Goal: Task Accomplishment & Management: Complete application form

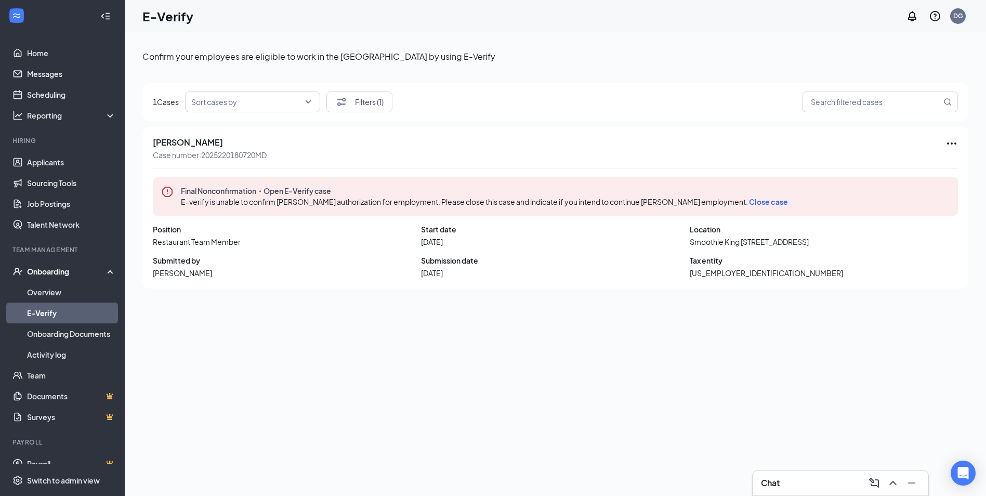
click at [61, 271] on div "Onboarding" at bounding box center [67, 271] width 80 height 10
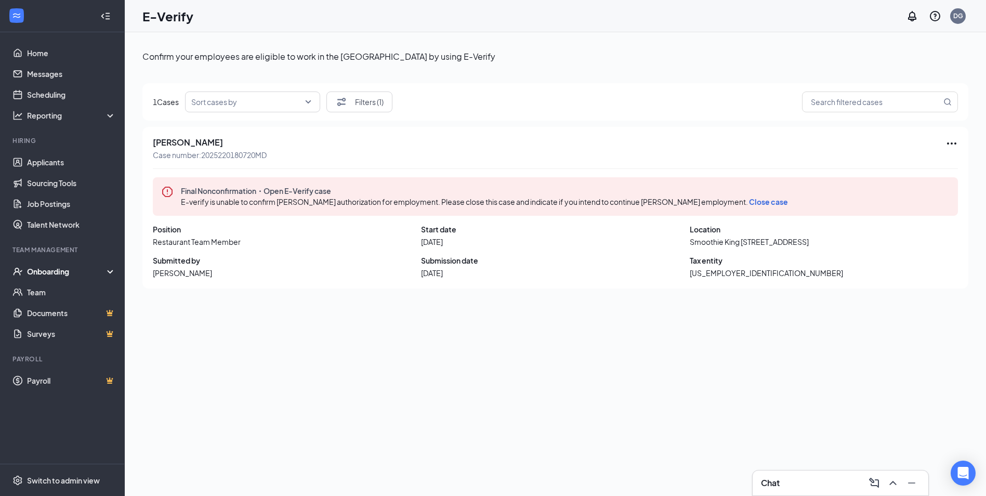
click at [110, 272] on icon at bounding box center [112, 272] width 8 height 0
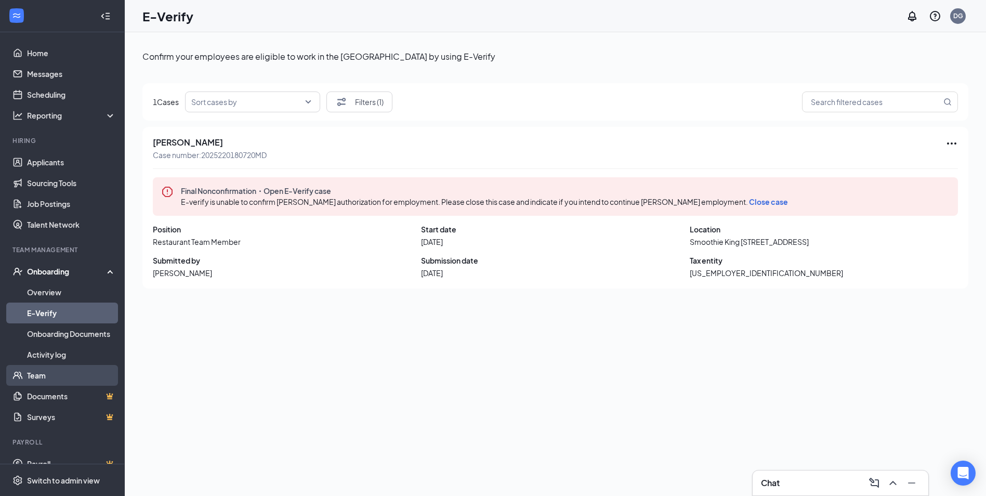
click at [44, 377] on link "Team" at bounding box center [71, 375] width 89 height 21
click at [49, 292] on link "Overview" at bounding box center [71, 292] width 89 height 21
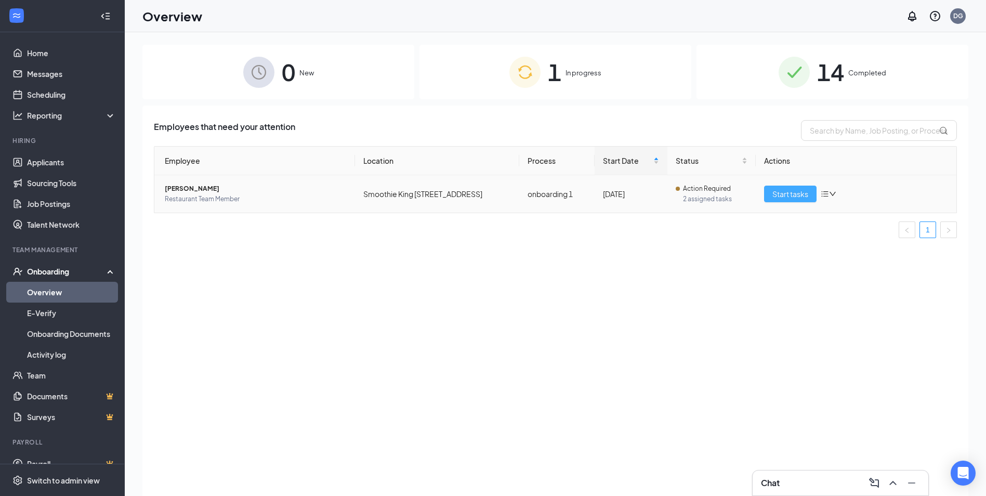
click at [791, 196] on span "Start tasks" at bounding box center [791, 193] width 36 height 11
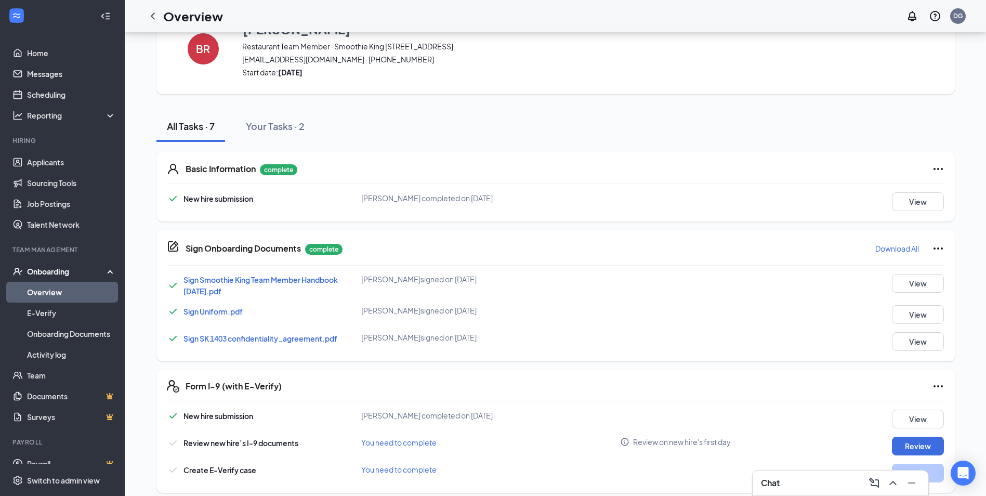
scroll to position [51, 0]
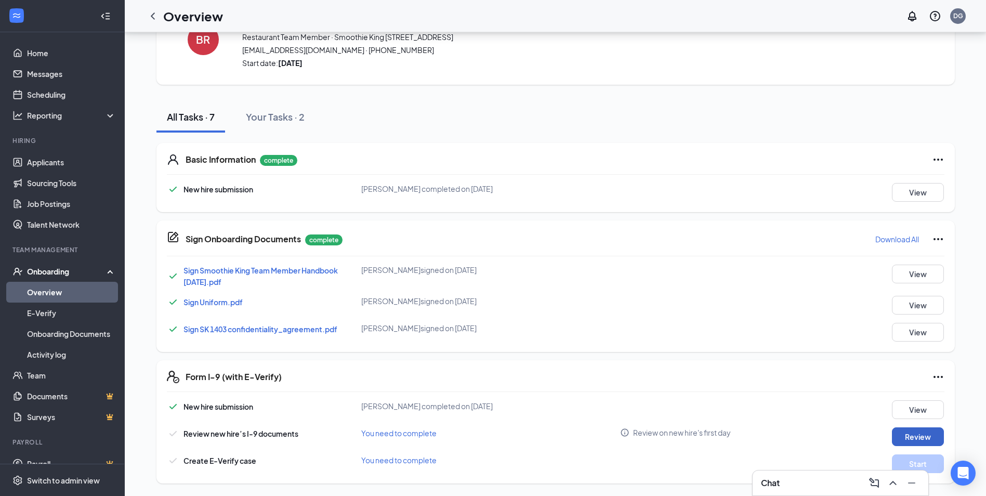
click at [911, 437] on button "Review" at bounding box center [918, 436] width 52 height 19
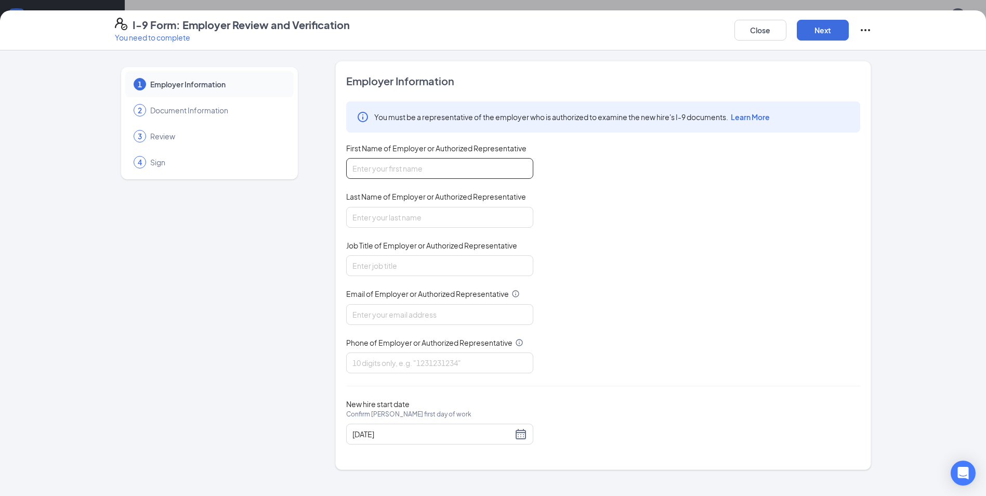
click at [452, 171] on input "First Name of Employer or Authorized Representative" at bounding box center [439, 168] width 187 height 21
type input "CRYSTAL"
click at [379, 214] on input "Last Name of Employer or Authorized Representative" at bounding box center [439, 217] width 187 height 21
type input "RIVET"
click at [380, 266] on input "Job Title of Employer or Authorized Representative" at bounding box center [439, 265] width 187 height 21
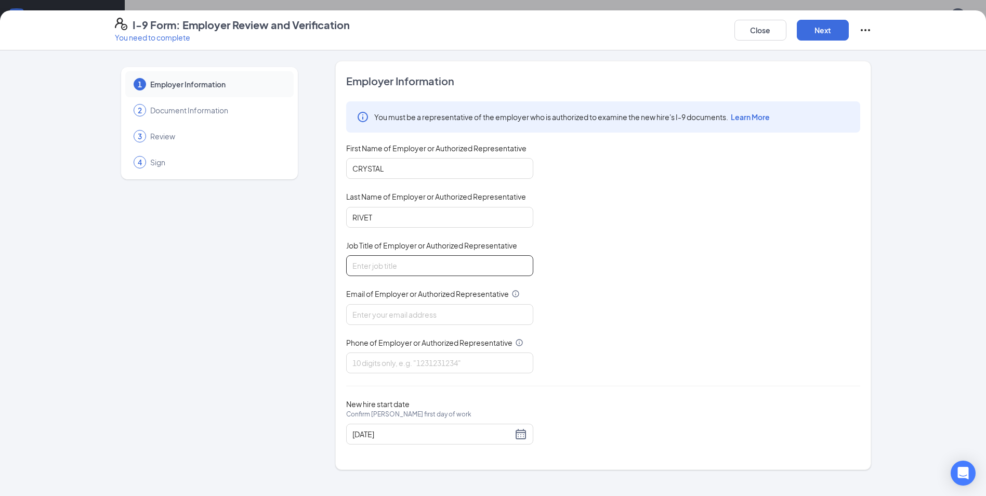
type input "OWNER"
click at [386, 314] on input "Email of Employer or Authorized Representative" at bounding box center [439, 314] width 187 height 21
type input "[EMAIL_ADDRESS][DOMAIN_NAME]"
type input "5049576318"
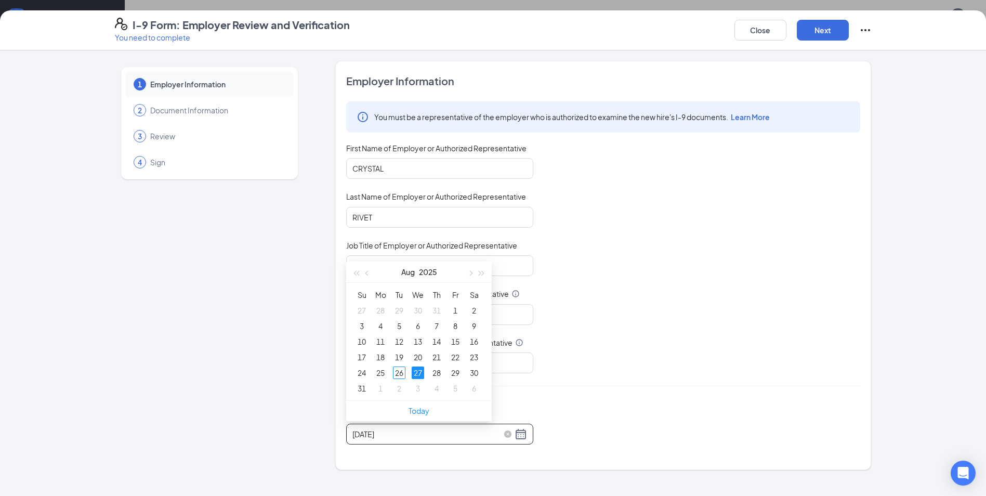
click at [437, 437] on input "[DATE]" at bounding box center [433, 433] width 160 height 11
type input "[DATE]"
click at [419, 371] on div "27" at bounding box center [418, 373] width 12 height 12
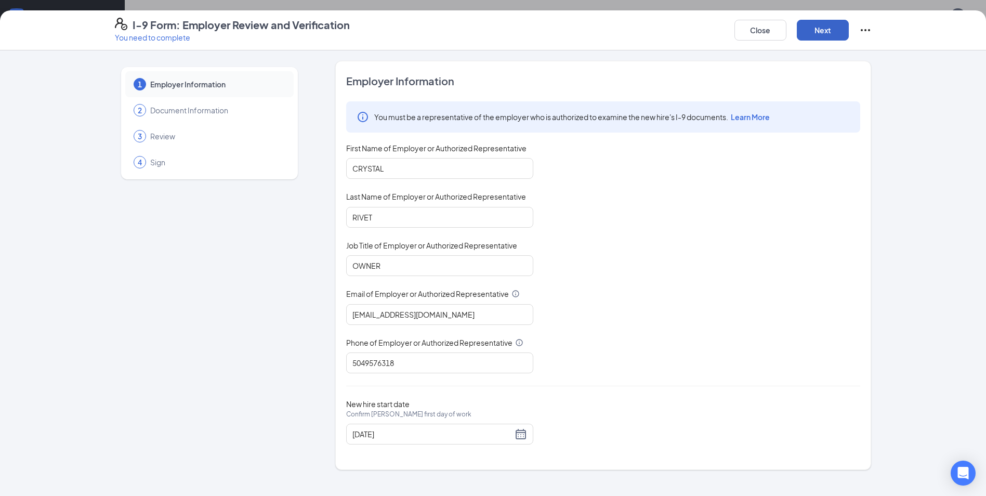
click at [823, 26] on button "Next" at bounding box center [823, 30] width 52 height 21
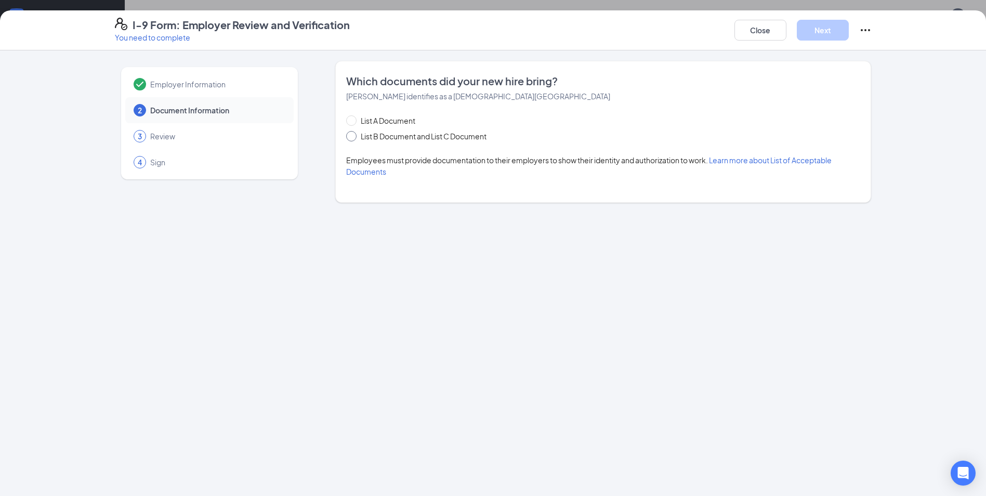
click at [410, 134] on span "List B Document and List C Document" at bounding box center [424, 136] width 134 height 11
click at [354, 134] on input "List B Document and List C Document" at bounding box center [349, 134] width 7 height 7
radio input "true"
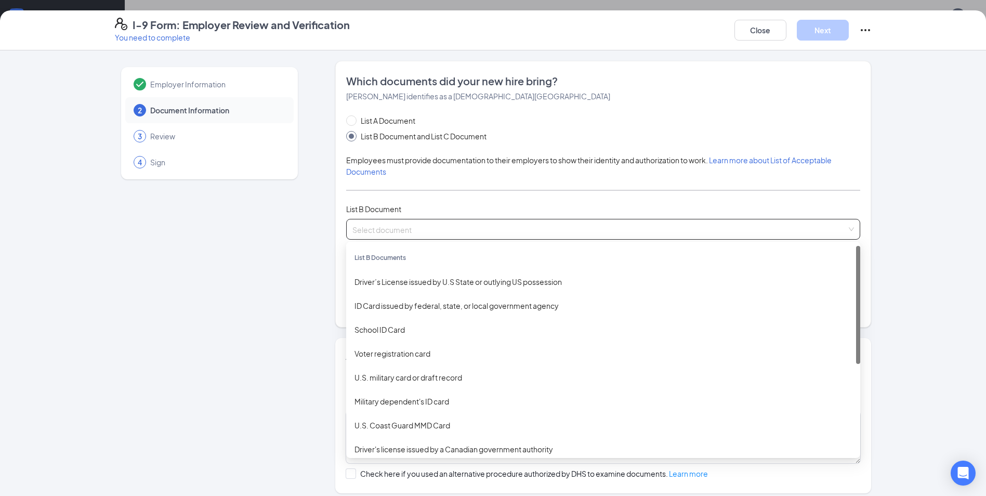
click at [405, 228] on input "search" at bounding box center [600, 227] width 495 height 16
click at [398, 280] on div "Driver’s License issued by U.S State or outlying US possession" at bounding box center [604, 281] width 498 height 11
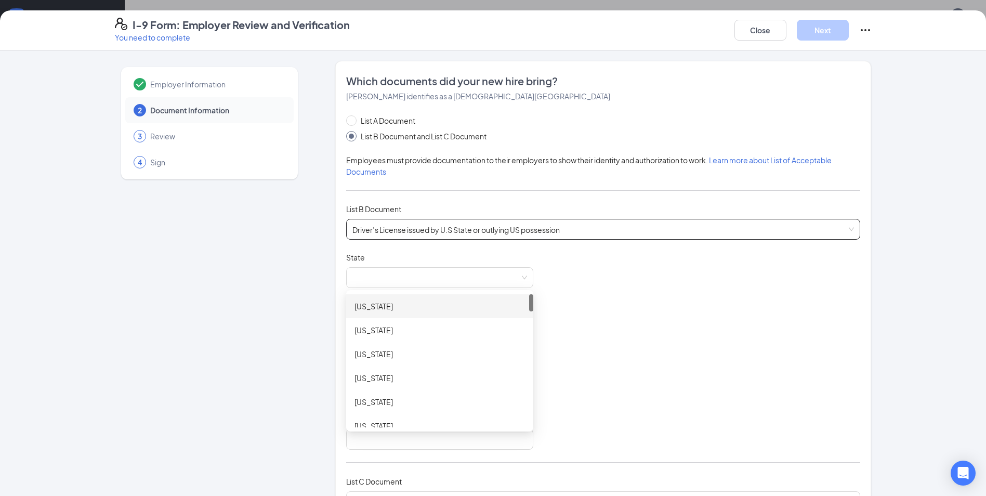
click at [398, 280] on span at bounding box center [440, 278] width 175 height 20
drag, startPoint x: 526, startPoint y: 301, endPoint x: 536, endPoint y: 410, distance: 109.2
click at [536, 410] on div "Document Title Driver’s License issued by U.S State or outlying US possession S…" at bounding box center [603, 351] width 514 height 198
click at [367, 364] on div "[US_STATE]" at bounding box center [440, 366] width 171 height 11
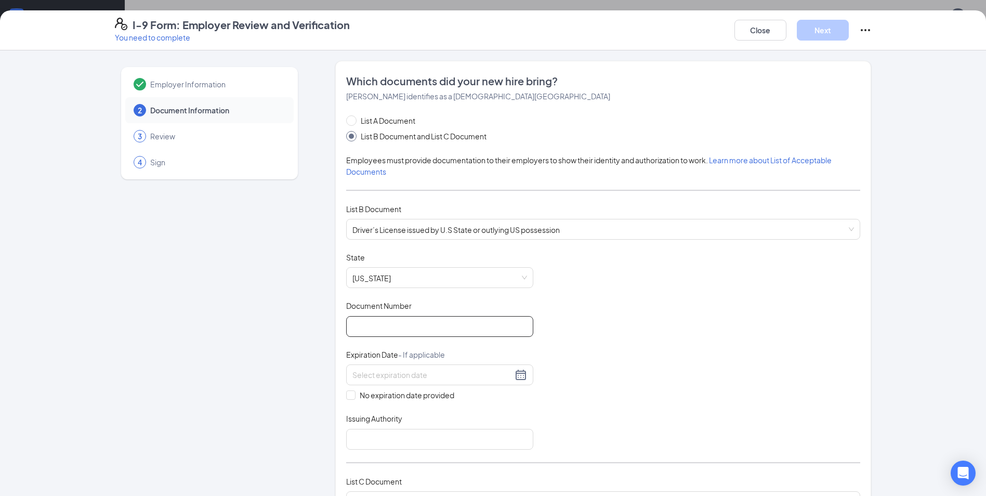
click at [385, 332] on input "Document Number" at bounding box center [439, 326] width 187 height 21
type input "46585030"
click at [402, 381] on input at bounding box center [433, 374] width 160 height 11
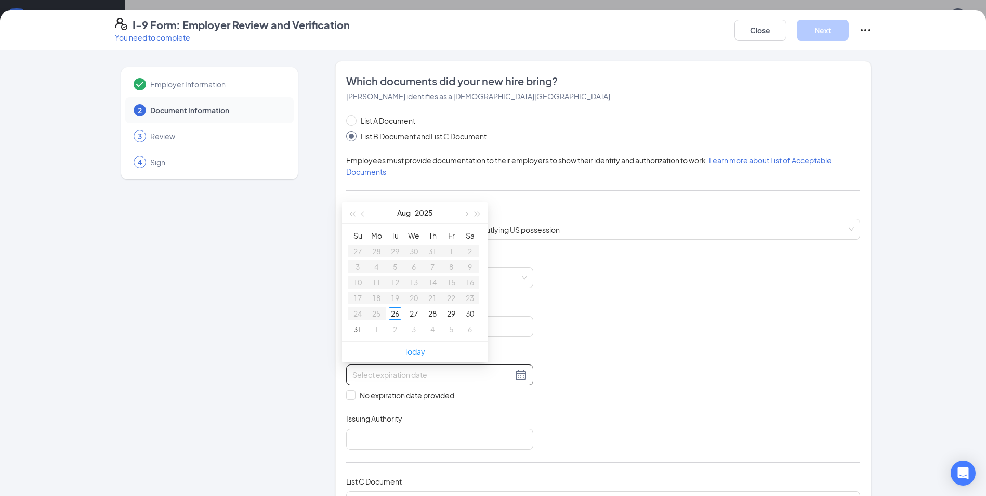
type input "[DATE]"
click at [468, 216] on button "button" at bounding box center [465, 212] width 11 height 21
click at [396, 283] on div "11" at bounding box center [395, 282] width 12 height 12
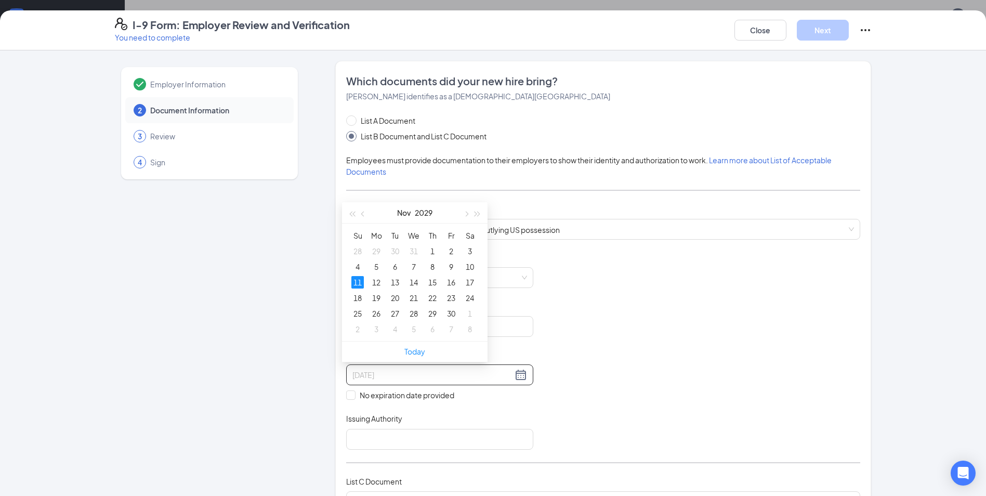
click at [356, 281] on div "11" at bounding box center [358, 282] width 12 height 12
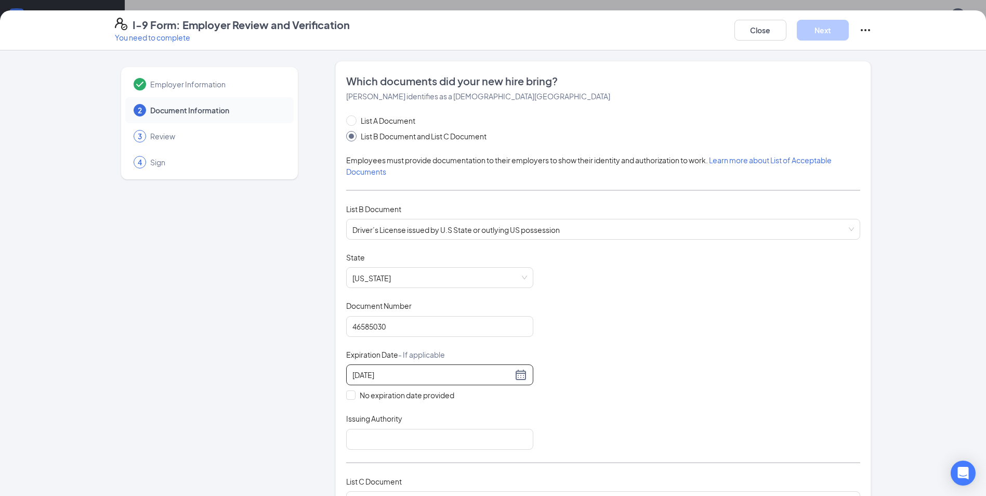
type input "[DATE]"
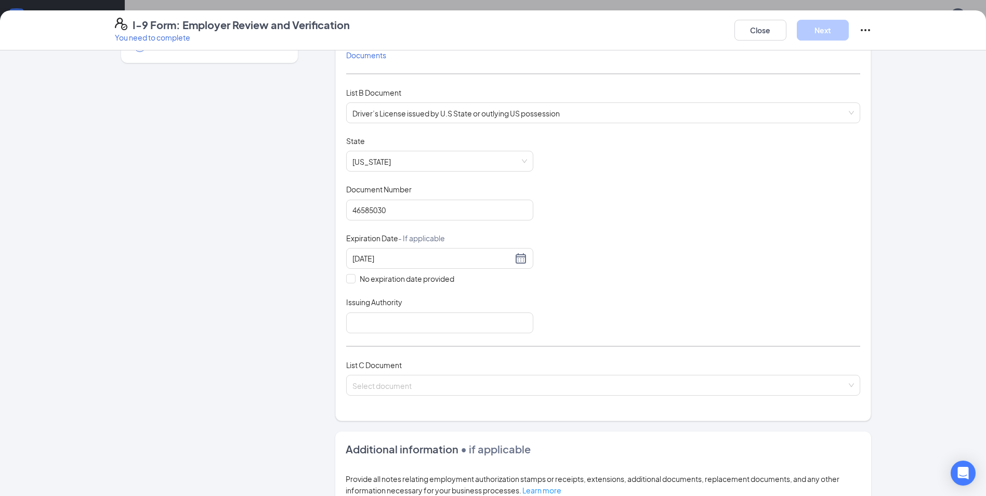
scroll to position [128, 0]
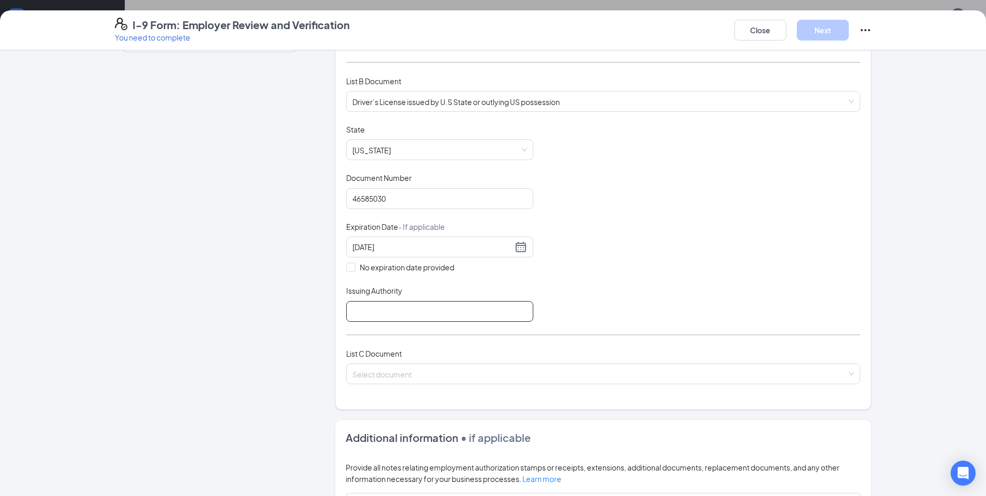
click at [376, 320] on input "Issuing Authority" at bounding box center [439, 311] width 187 height 21
type input "[US_STATE]"
click at [367, 380] on span at bounding box center [600, 374] width 495 height 20
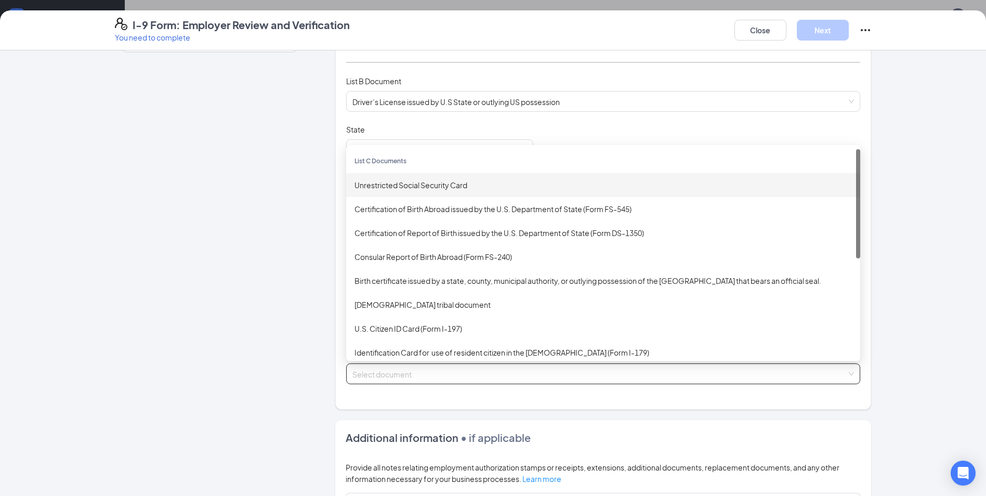
click at [382, 187] on div "Unrestricted Social Security Card" at bounding box center [604, 184] width 498 height 11
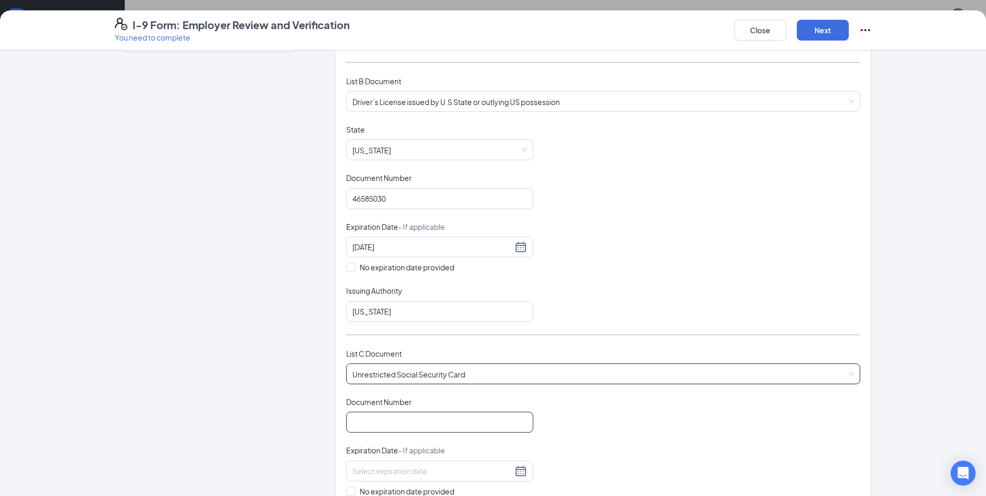
click at [373, 419] on input "Document Number" at bounding box center [439, 422] width 187 height 21
type input "643883180"
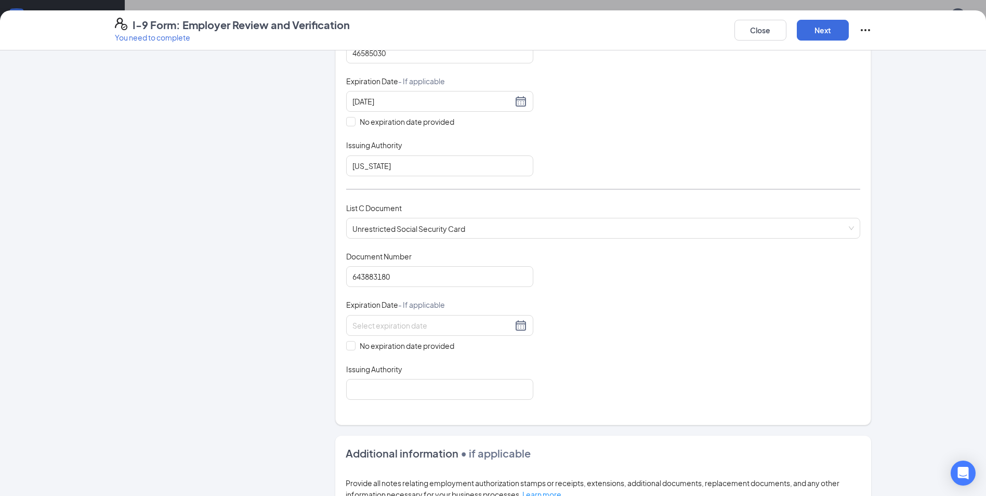
scroll to position [275, 0]
click at [349, 345] on input "No expiration date provided" at bounding box center [349, 343] width 7 height 7
checkbox input "true"
click at [372, 391] on input "Issuing Authority" at bounding box center [439, 390] width 187 height 21
type input "[GEOGRAPHIC_DATA]"
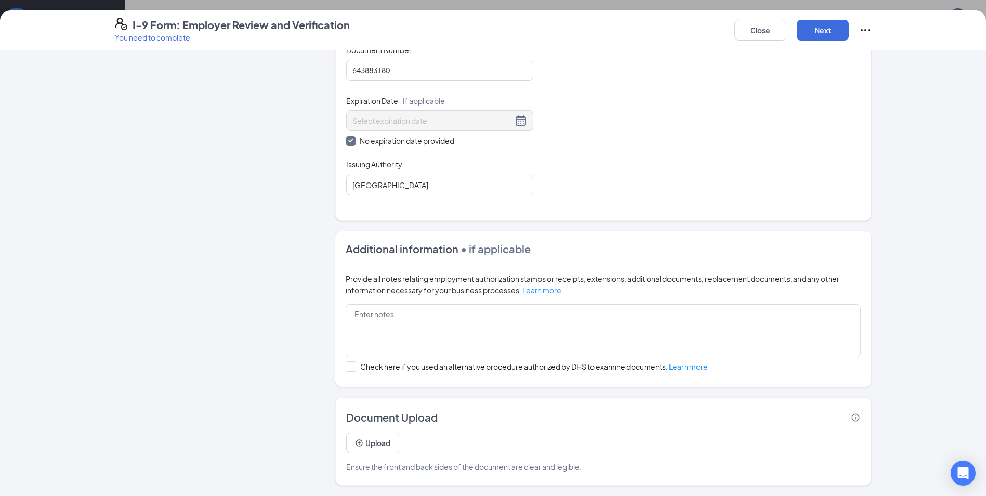
scroll to position [128, 0]
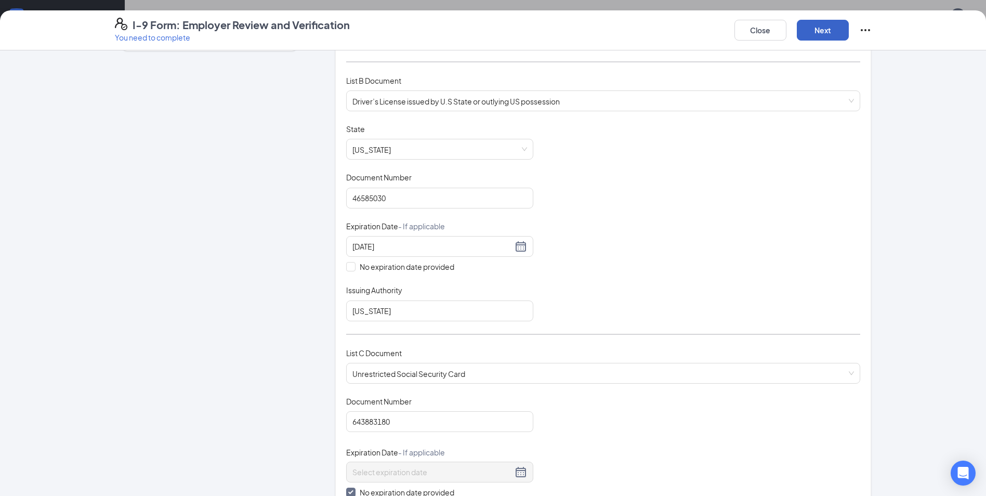
click at [828, 24] on button "Next" at bounding box center [823, 30] width 52 height 21
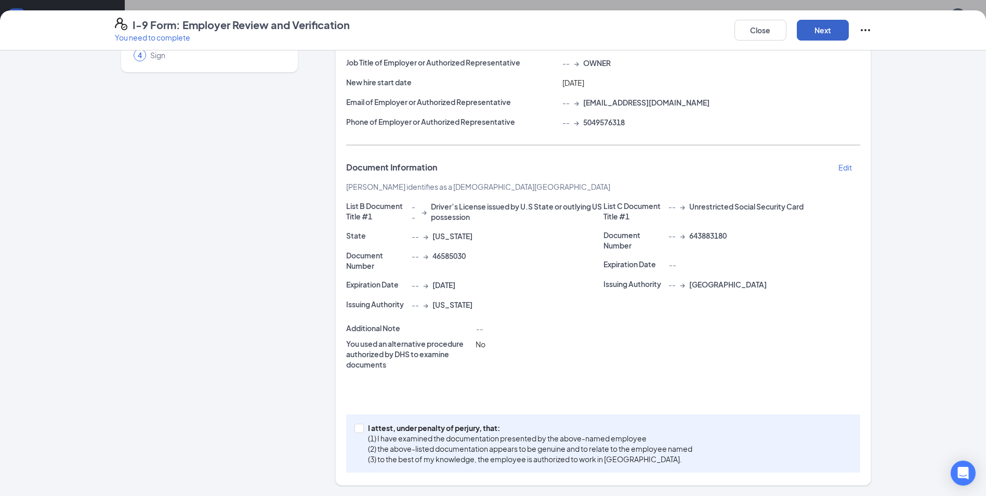
scroll to position [107, 0]
click at [356, 431] on input "I attest, under penalty of [PERSON_NAME], that: (1) I have examined the documen…" at bounding box center [358, 427] width 7 height 7
checkbox input "true"
click at [823, 27] on button "Next" at bounding box center [823, 30] width 52 height 21
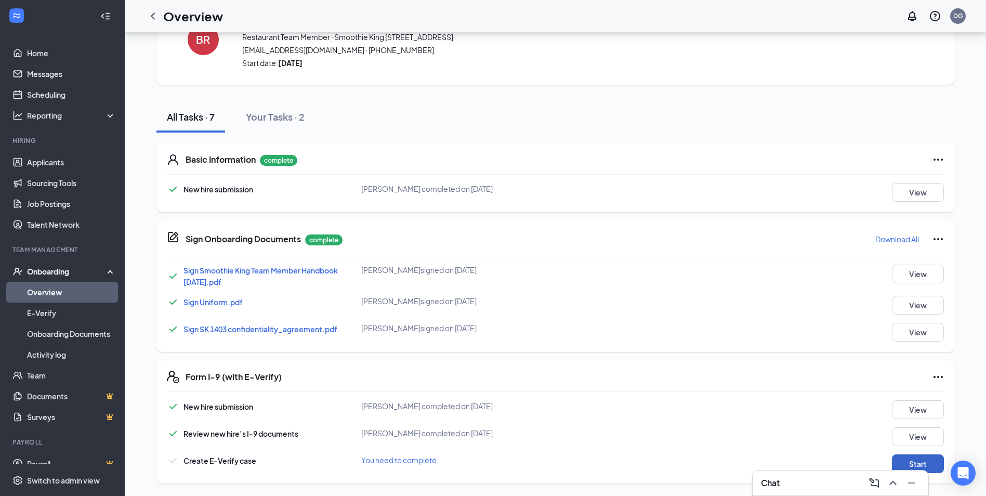
click at [932, 460] on button "Start" at bounding box center [918, 463] width 52 height 19
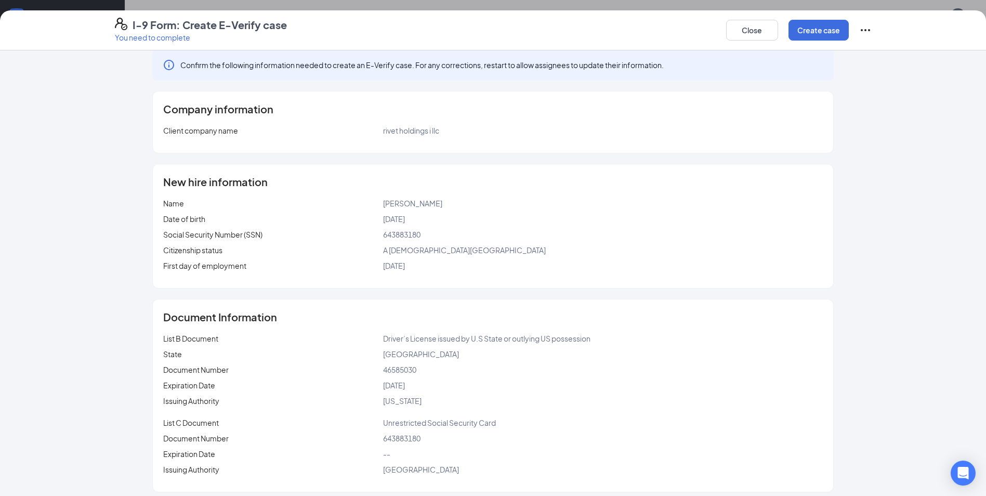
scroll to position [18, 0]
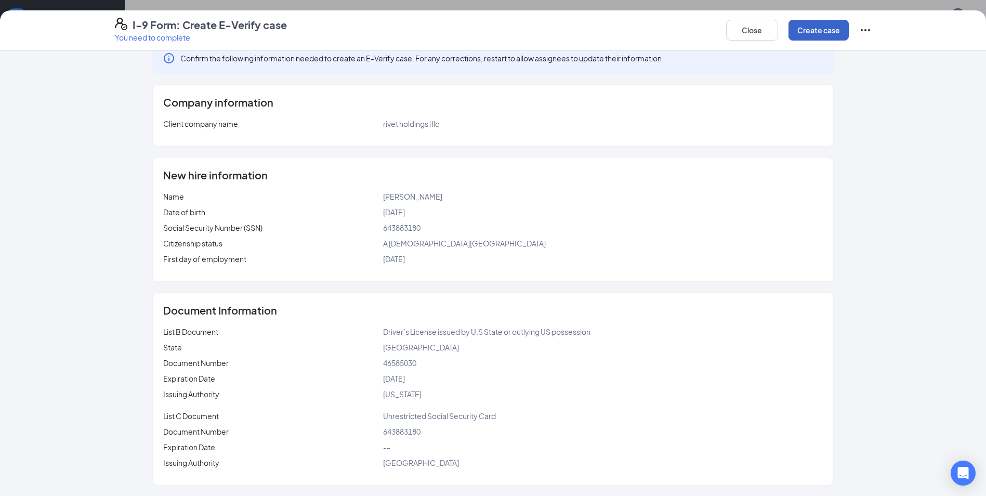
click at [831, 30] on button "Create case" at bounding box center [819, 30] width 60 height 21
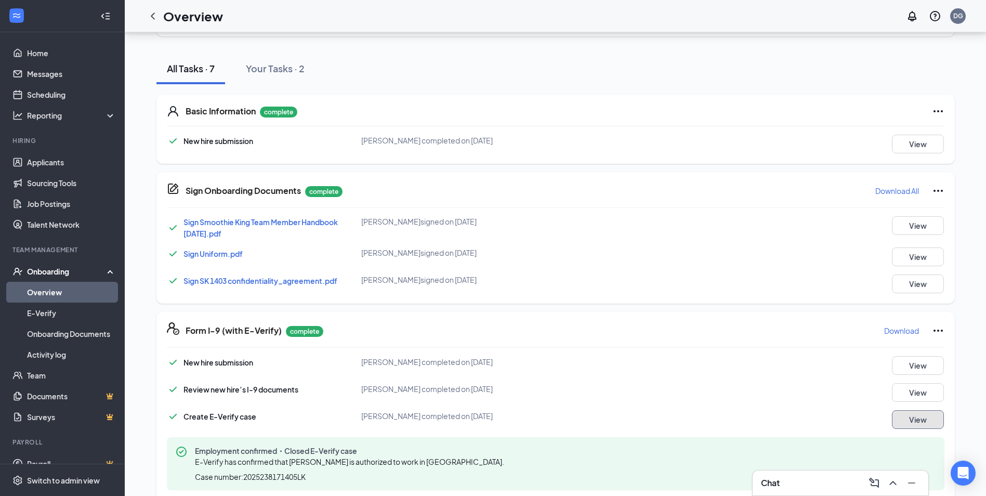
scroll to position [116, 0]
